Goal: Find contact information: Find contact information

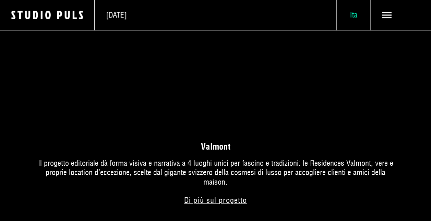
scroll to position [686, 0]
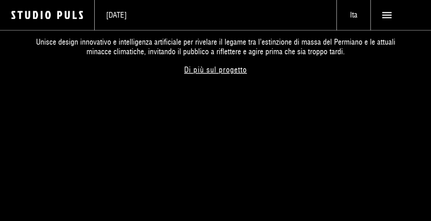
click at [386, 15] on use at bounding box center [387, 15] width 10 height 6
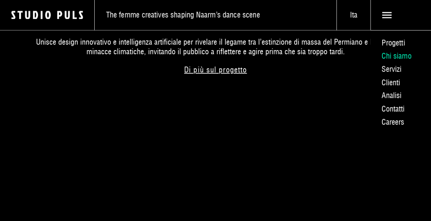
click at [394, 54] on link "Chi siamo" at bounding box center [401, 55] width 61 height 13
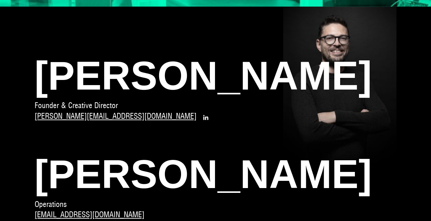
scroll to position [240, 0]
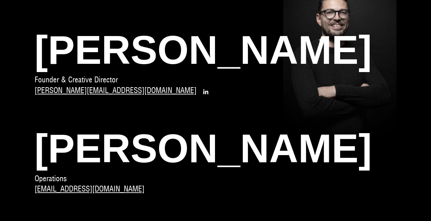
drag, startPoint x: 35, startPoint y: 49, endPoint x: 315, endPoint y: 48, distance: 279.3
click at [315, 48] on span "[PERSON_NAME]" at bounding box center [216, 50] width 362 height 50
copy span "[PERSON_NAME]"
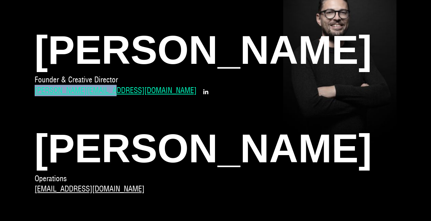
drag, startPoint x: 28, startPoint y: 91, endPoint x: 100, endPoint y: 91, distance: 71.4
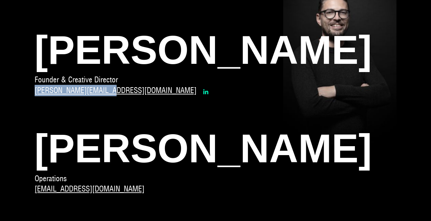
copy link "[PERSON_NAME][EMAIL_ADDRESS][DOMAIN_NAME]"
